Goal: Task Accomplishment & Management: Manage account settings

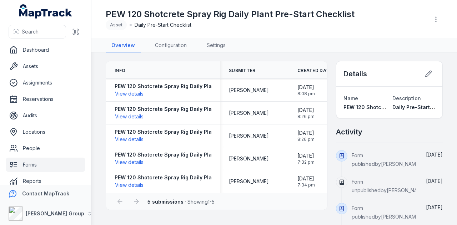
scroll to position [9, 0]
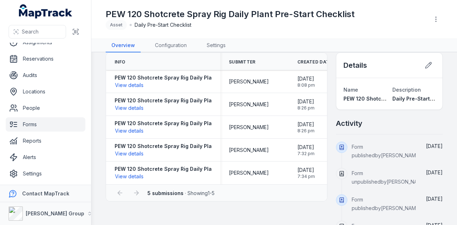
click at [50, 127] on link "Forms" at bounding box center [46, 124] width 80 height 14
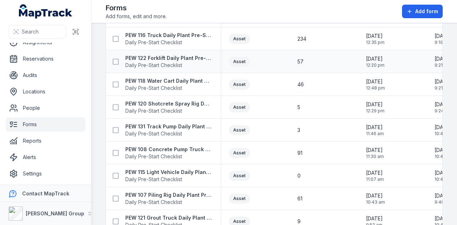
scroll to position [607, 0]
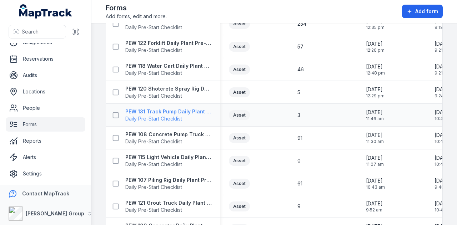
click at [191, 113] on strong "PEW 131 Track Pump Daily Plant Pre-Start" at bounding box center [168, 111] width 86 height 7
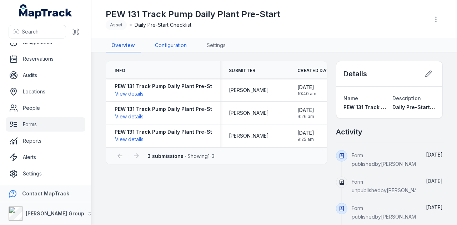
click at [171, 45] on link "Configuration" at bounding box center [170, 46] width 43 height 14
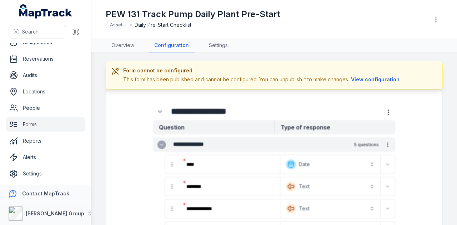
click at [442, 16] on div at bounding box center [436, 19] width 14 height 14
click at [438, 20] on icon "button" at bounding box center [435, 19] width 7 height 7
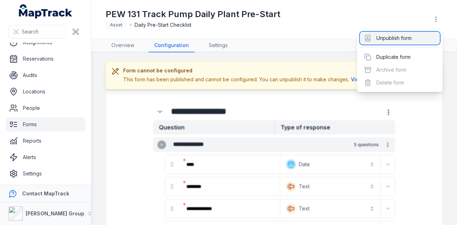
click at [430, 38] on div "Unpublish form" at bounding box center [400, 38] width 80 height 13
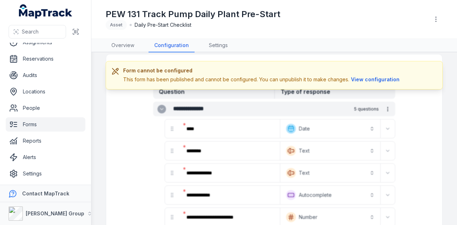
scroll to position [61, 0]
